Goal: Information Seeking & Learning: Learn about a topic

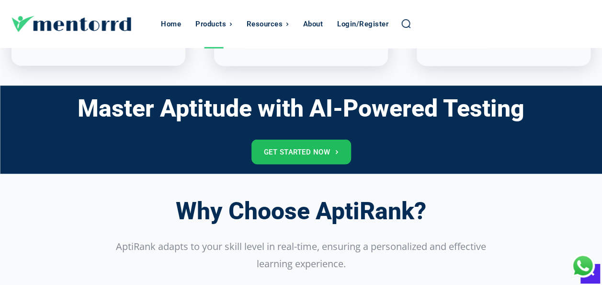
scroll to position [753, 0]
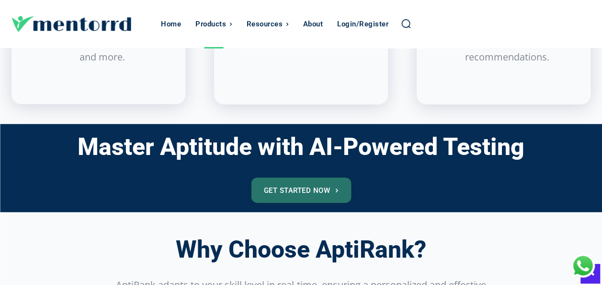
click at [343, 188] on link "Get Started Now" at bounding box center [301, 189] width 100 height 25
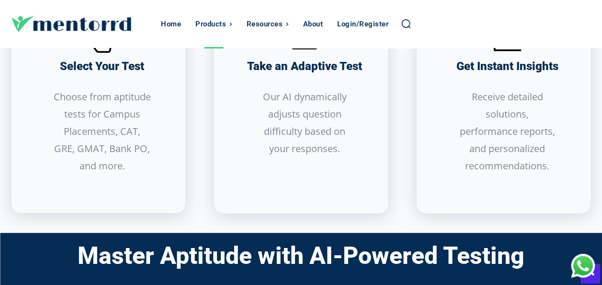
scroll to position [619, 0]
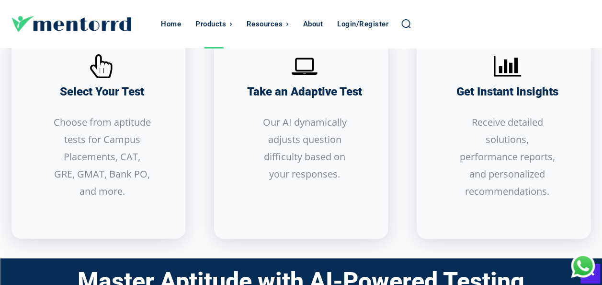
click at [308, 60] on icon at bounding box center [304, 66] width 38 height 38
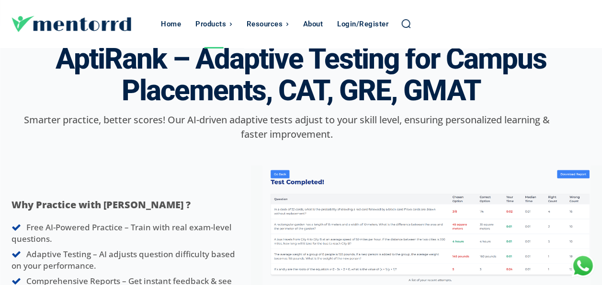
scroll to position [0, 0]
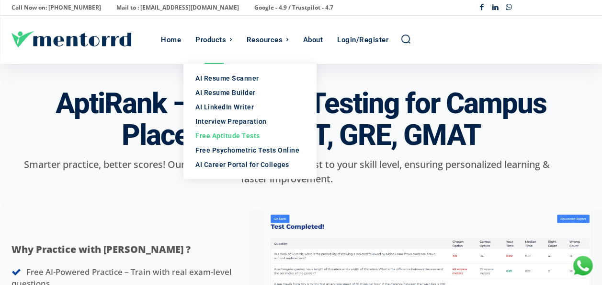
click at [221, 136] on div "Free Aptitude Tests" at bounding box center [249, 136] width 109 height 10
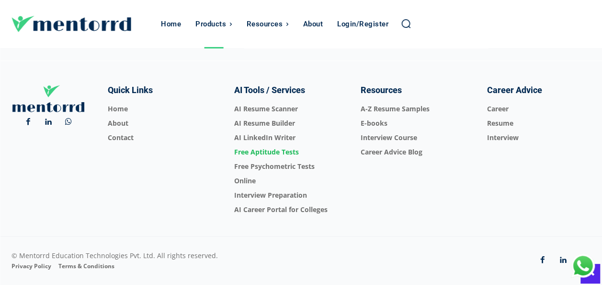
scroll to position [3439, 0]
